Goal: Transaction & Acquisition: Purchase product/service

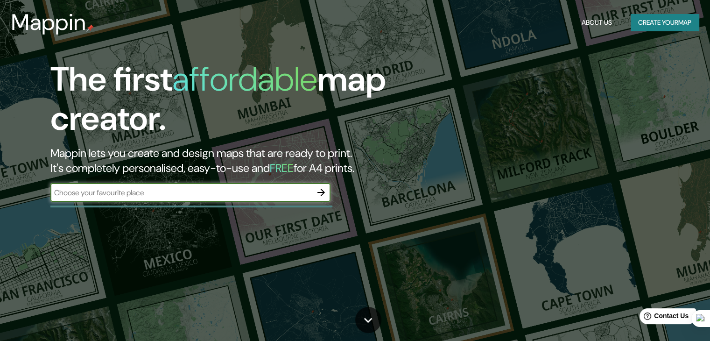
drag, startPoint x: 239, startPoint y: 194, endPoint x: 281, endPoint y: 190, distance: 42.2
click at [241, 193] on input "text" at bounding box center [180, 192] width 261 height 11
click at [316, 191] on icon "button" at bounding box center [320, 192] width 11 height 11
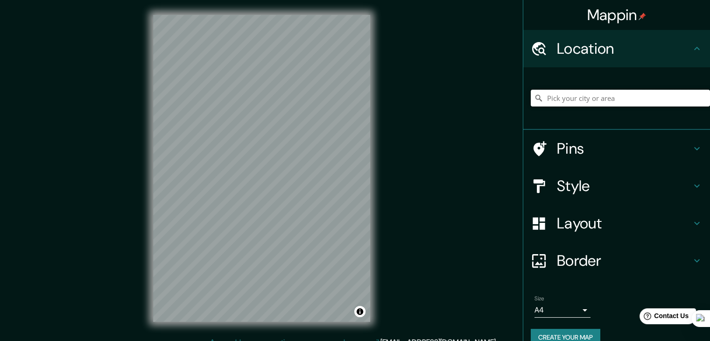
click at [600, 95] on input "Pick your city or area" at bounding box center [619, 98] width 179 height 17
click at [551, 98] on input "Pick your city or area" at bounding box center [619, 98] width 179 height 17
click at [608, 143] on h4 "Pins" at bounding box center [624, 148] width 134 height 19
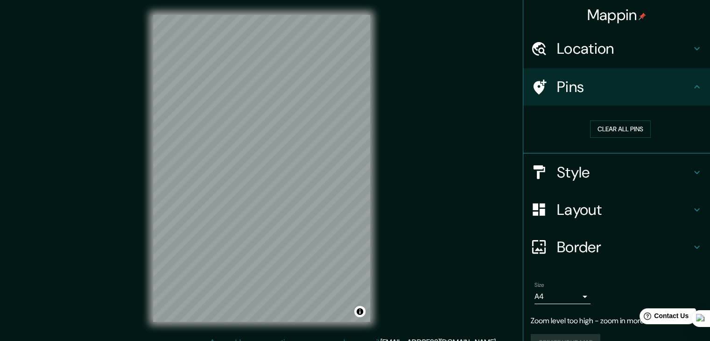
click at [602, 169] on h4 "Style" at bounding box center [624, 172] width 134 height 19
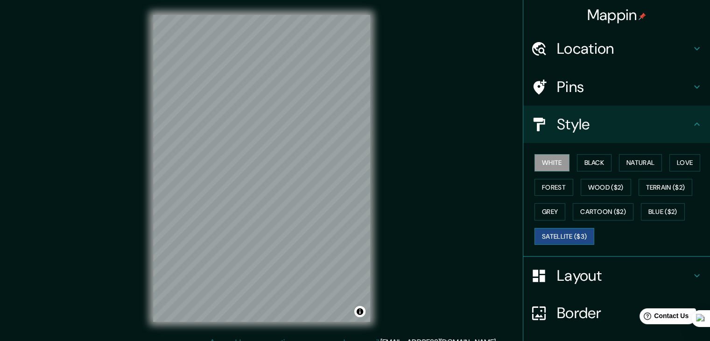
click at [569, 235] on button "Satellite ($3)" at bounding box center [564, 236] width 60 height 17
click at [594, 163] on button "Black" at bounding box center [594, 162] width 35 height 17
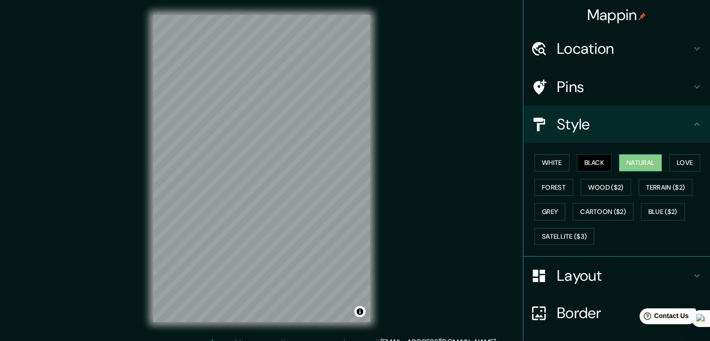
click at [644, 163] on button "Natural" at bounding box center [640, 162] width 43 height 17
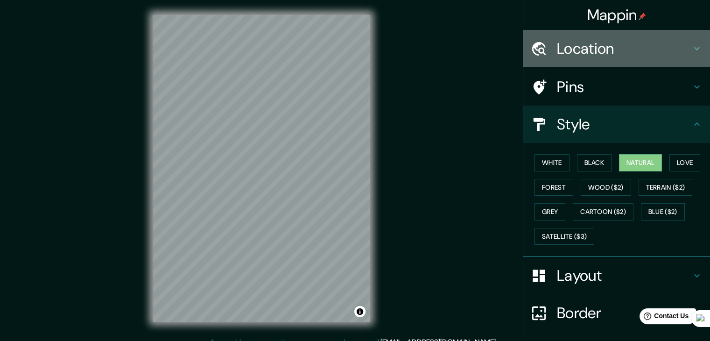
click at [589, 53] on h4 "Location" at bounding box center [624, 48] width 134 height 19
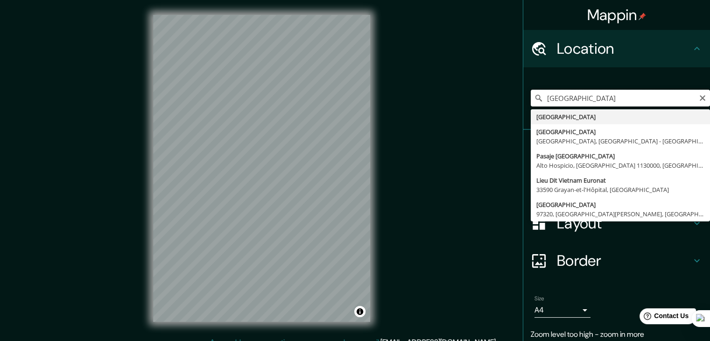
click at [599, 95] on input "[GEOGRAPHIC_DATA]" at bounding box center [619, 98] width 179 height 17
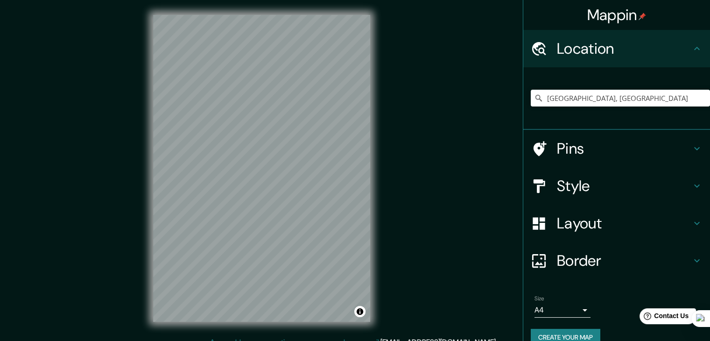
click at [651, 79] on div "[GEOGRAPHIC_DATA], [GEOGRAPHIC_DATA]" at bounding box center [619, 98] width 179 height 47
click at [612, 108] on div "[GEOGRAPHIC_DATA], [GEOGRAPHIC_DATA]" at bounding box center [619, 98] width 179 height 47
click at [612, 98] on input "[GEOGRAPHIC_DATA], [GEOGRAPHIC_DATA]" at bounding box center [619, 98] width 179 height 17
click at [600, 101] on input "[GEOGRAPHIC_DATA], [GEOGRAPHIC_DATA]" at bounding box center [619, 98] width 179 height 17
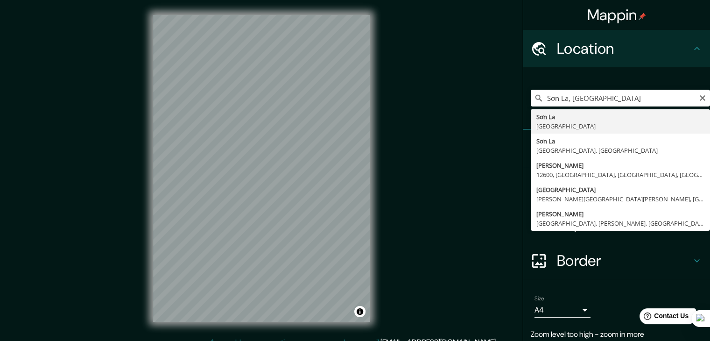
type input "[GEOGRAPHIC_DATA], [GEOGRAPHIC_DATA]"
